Goal: Browse casually

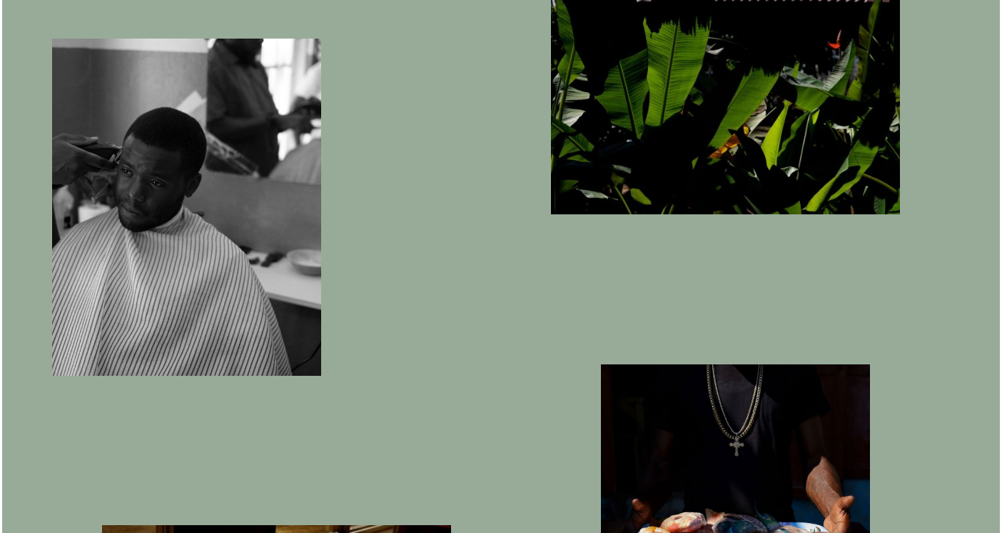
scroll to position [3397, 0]
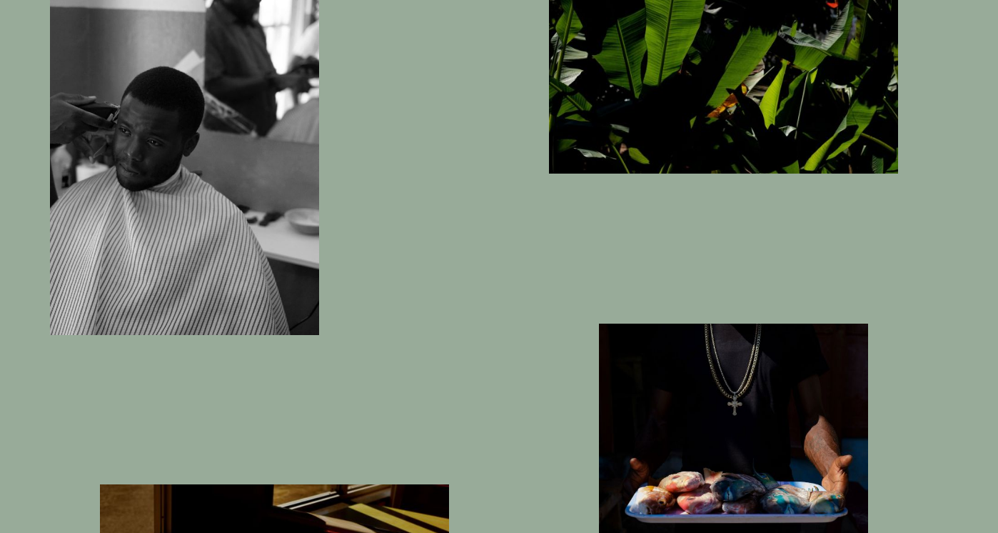
click at [251, 203] on img "button" at bounding box center [184, 166] width 269 height 337
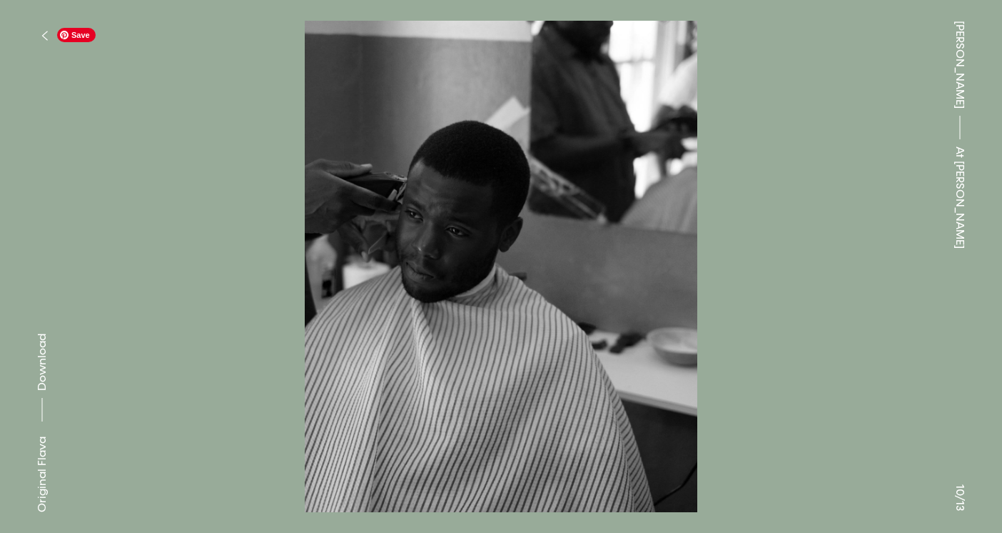
click at [703, 268] on img at bounding box center [501, 266] width 860 height 491
click at [618, 273] on img at bounding box center [501, 266] width 860 height 491
click at [513, 290] on img at bounding box center [501, 266] width 860 height 491
click at [394, 298] on img at bounding box center [501, 266] width 860 height 491
click at [328, 235] on button at bounding box center [250, 133] width 501 height 266
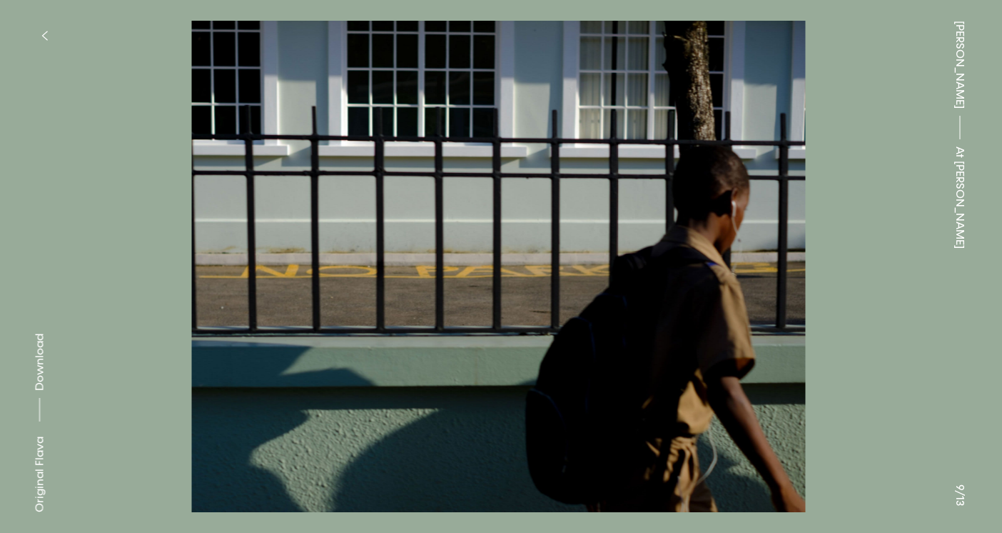
click at [328, 235] on button at bounding box center [250, 133] width 501 height 266
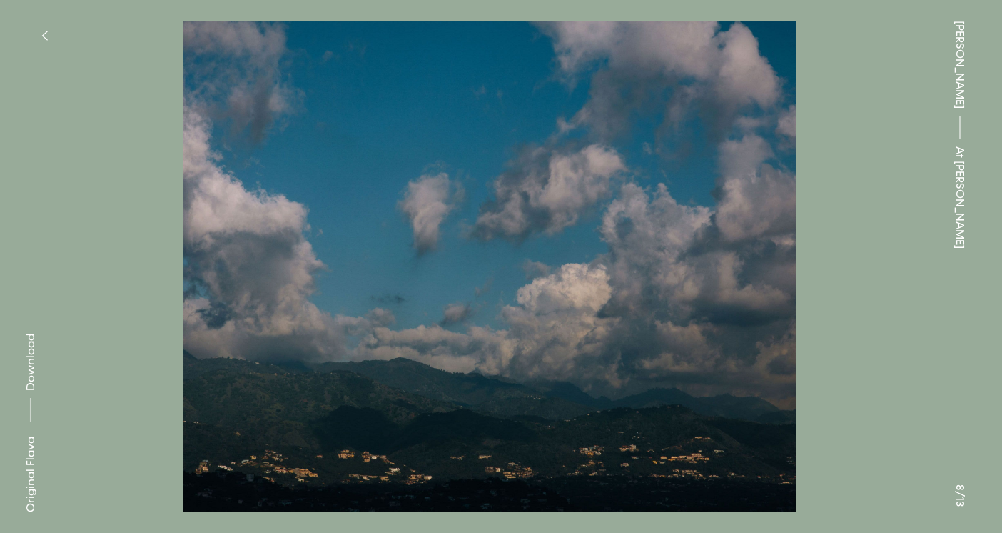
click at [328, 235] on button at bounding box center [250, 133] width 501 height 266
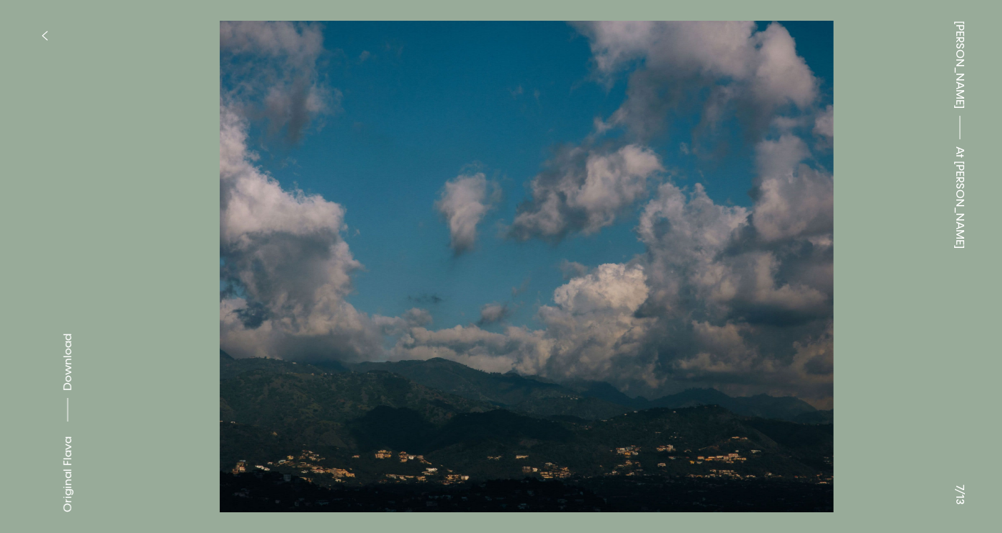
click at [328, 235] on button at bounding box center [250, 133] width 501 height 266
